Goal: Information Seeking & Learning: Learn about a topic

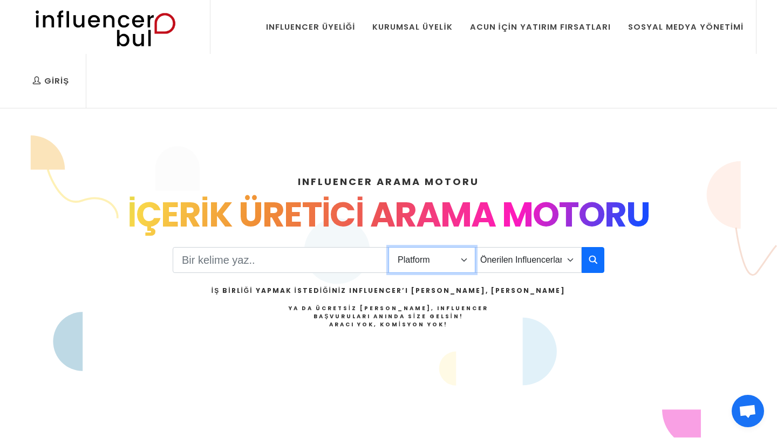
click at [412, 266] on select "Platform Instagram Facebook Youtube Tiktok Twitter Twitch" at bounding box center [431, 260] width 87 height 26
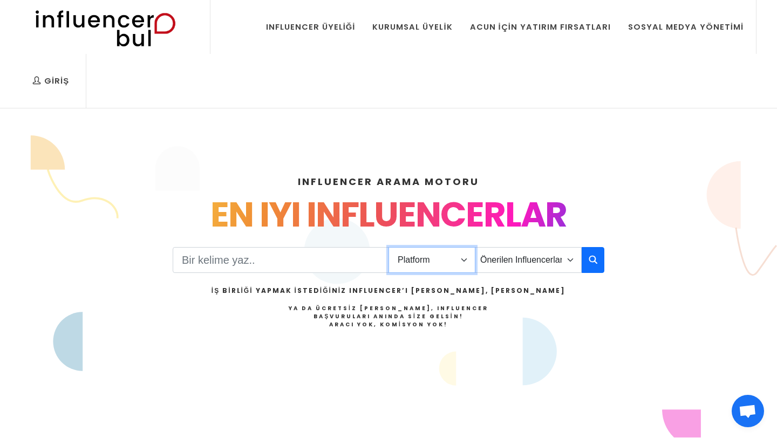
select select "4"
click at [595, 264] on icon "button" at bounding box center [593, 259] width 9 height 13
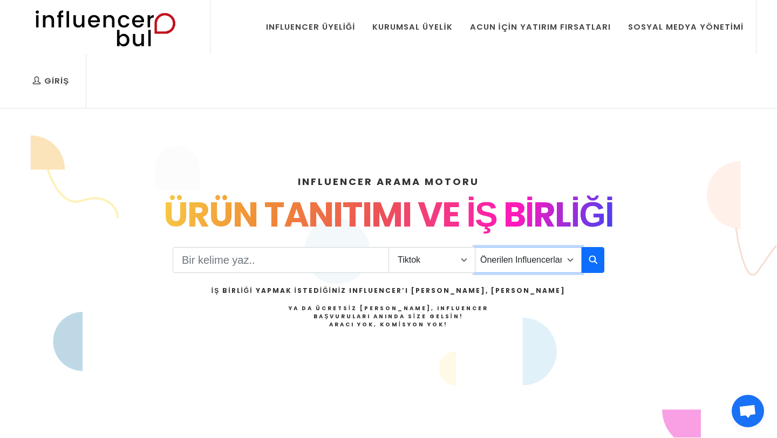
click at [522, 264] on select "Önerilen Influencerlar Aile & Çocuk & Ebeveyn Alışveriş & Giyim & Aksesuar Arab…" at bounding box center [528, 260] width 107 height 26
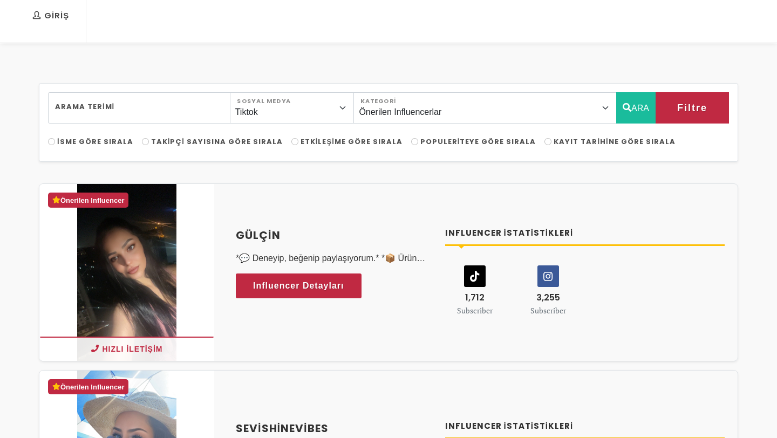
scroll to position [67, 0]
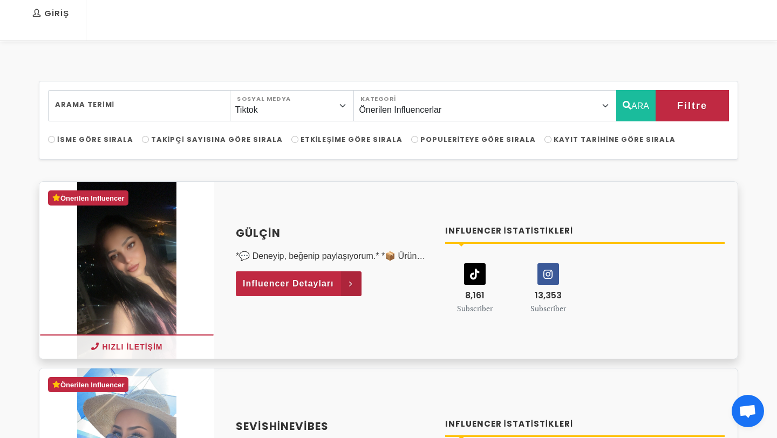
click at [338, 283] on link "Influencer Detayları" at bounding box center [299, 283] width 126 height 25
